Goal: Use online tool/utility: Utilize a website feature to perform a specific function

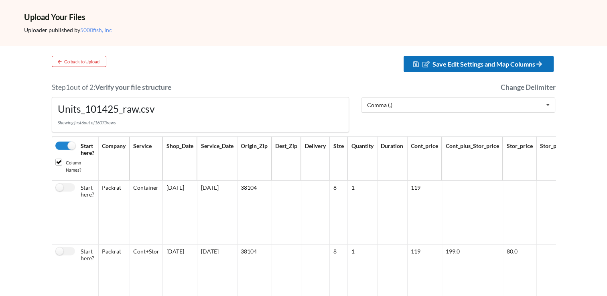
click at [538, 68] on button "Save Edit Settings and Map Columns" at bounding box center [479, 64] width 150 height 16
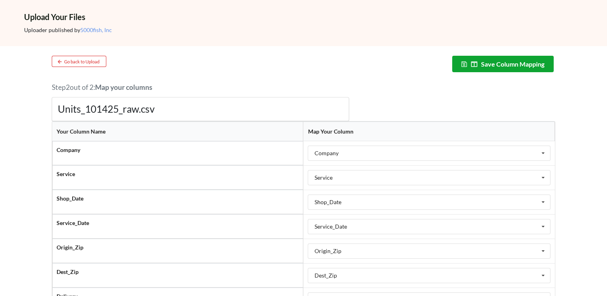
click at [538, 68] on button "Save Column Mapping" at bounding box center [503, 64] width 102 height 16
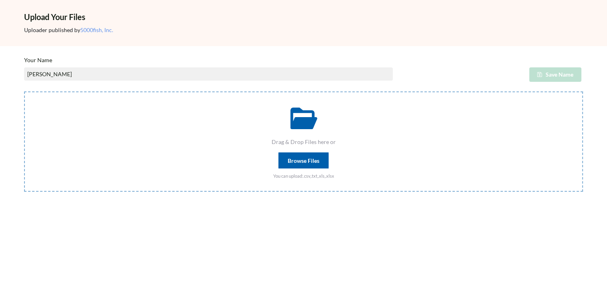
click at [302, 161] on div "Browse Files" at bounding box center [304, 161] width 50 height 16
click at [24, 92] on input "Drag & Drop Files here or Browse Files You can upload: .csv,.txt,.xls,.xlsx" at bounding box center [24, 92] width 0 height 0
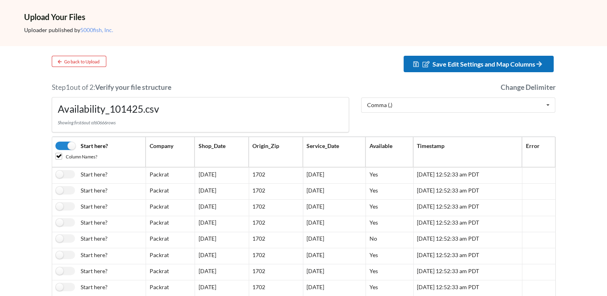
click at [448, 62] on span "Save Edit Settings and Map Columns" at bounding box center [489, 64] width 112 height 8
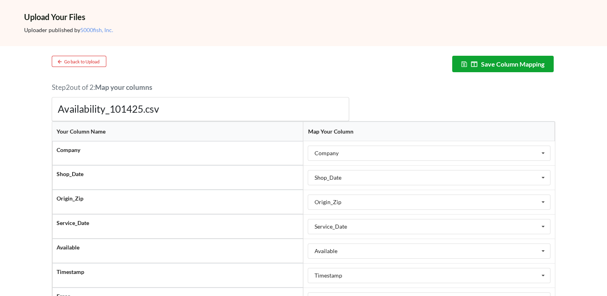
click at [525, 63] on button "Save Column Mapping" at bounding box center [503, 64] width 102 height 16
